Goal: Task Accomplishment & Management: Manage account settings

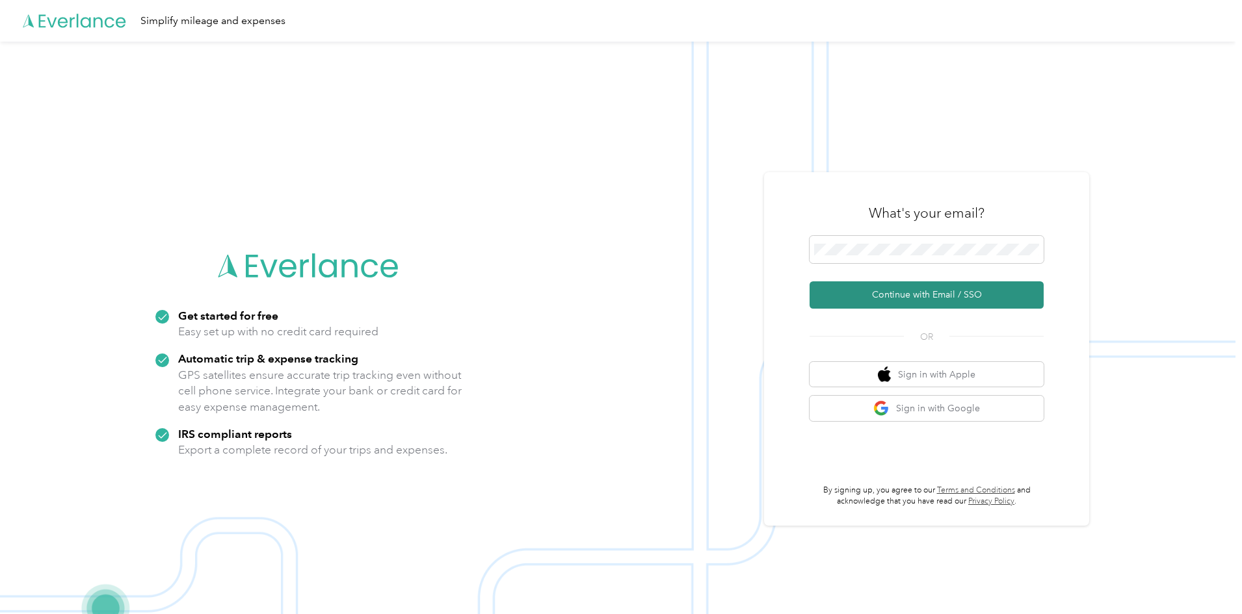
click at [946, 294] on button "Continue with Email / SSO" at bounding box center [926, 294] width 234 height 27
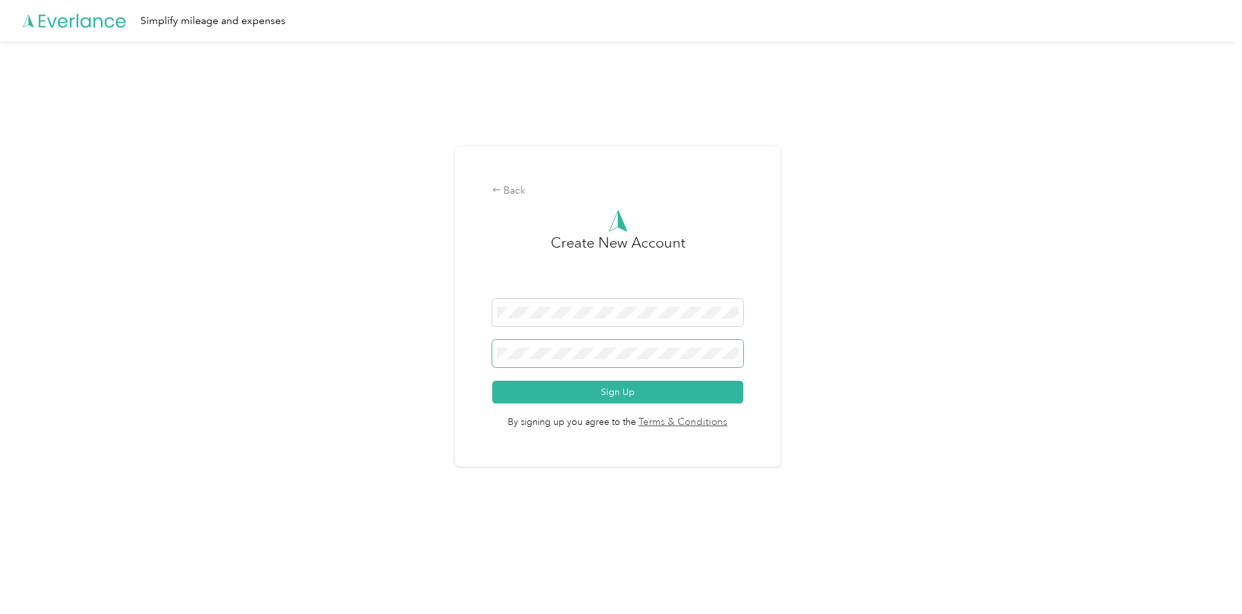
click at [492, 381] on button "Sign Up" at bounding box center [618, 392] width 252 height 23
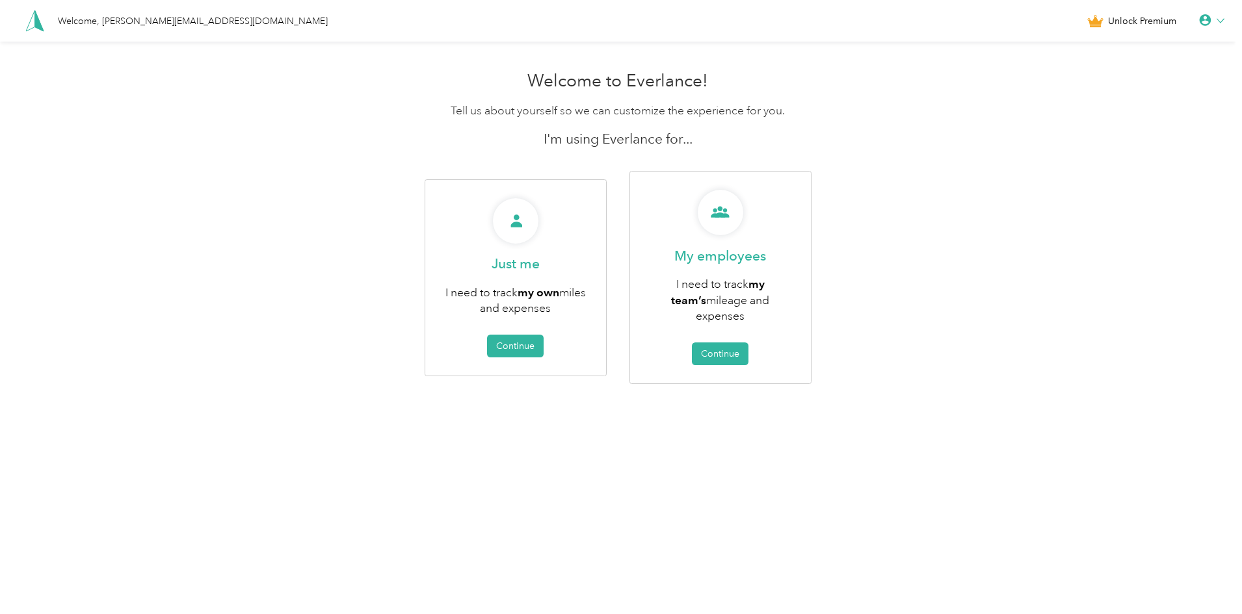
click at [1210, 23] on icon at bounding box center [1205, 20] width 13 height 13
click at [1114, 101] on div "Logout" at bounding box center [1168, 99] width 146 height 27
